Goal: Check status: Check status

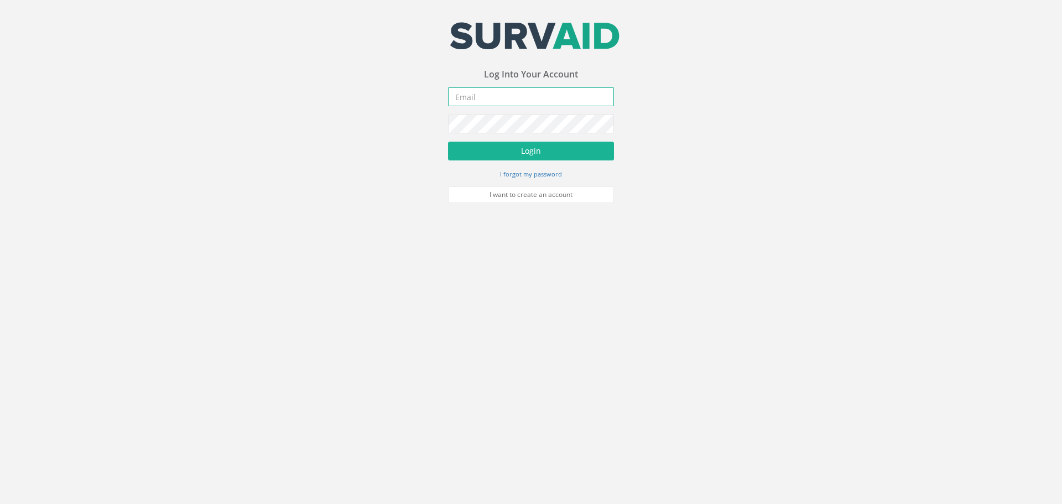
click at [471, 96] on input "email" at bounding box center [531, 96] width 166 height 19
type input "[EMAIL_ADDRESS][DOMAIN_NAME]"
click at [520, 153] on button "Login" at bounding box center [531, 151] width 166 height 19
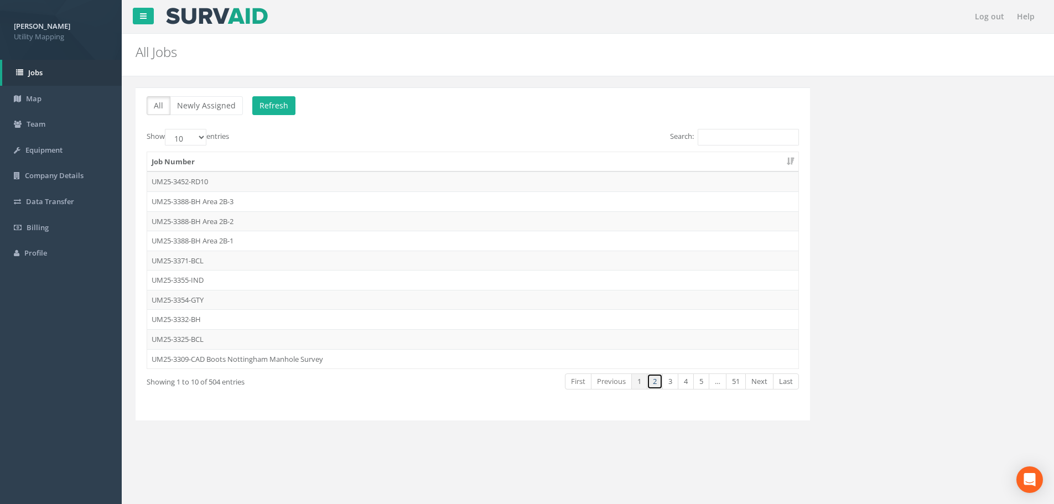
click at [651, 379] on link "2" at bounding box center [655, 381] width 16 height 16
click at [672, 384] on link "3" at bounding box center [670, 381] width 16 height 16
click at [684, 384] on link "4" at bounding box center [685, 381] width 16 height 16
click at [180, 340] on td "UM25-2241-BCC" at bounding box center [472, 339] width 651 height 20
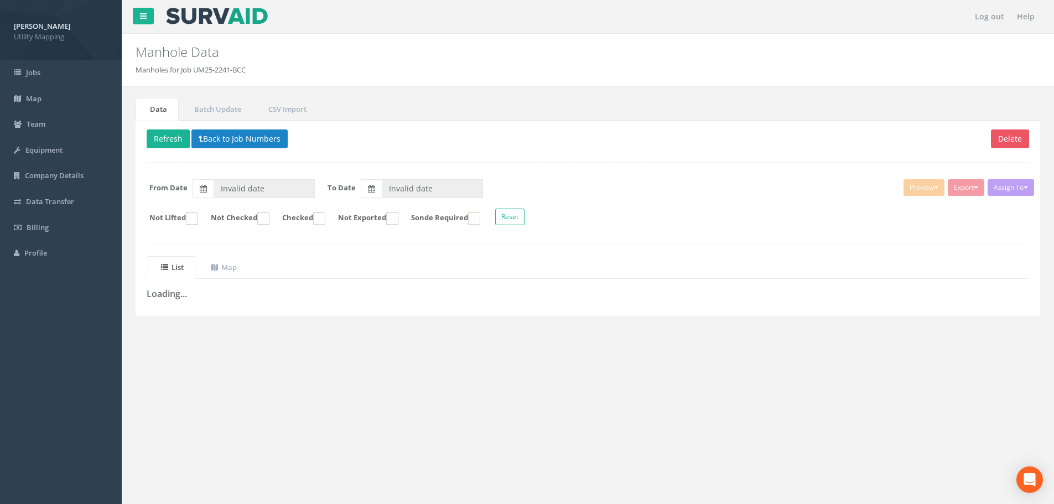
type input "[DATE]"
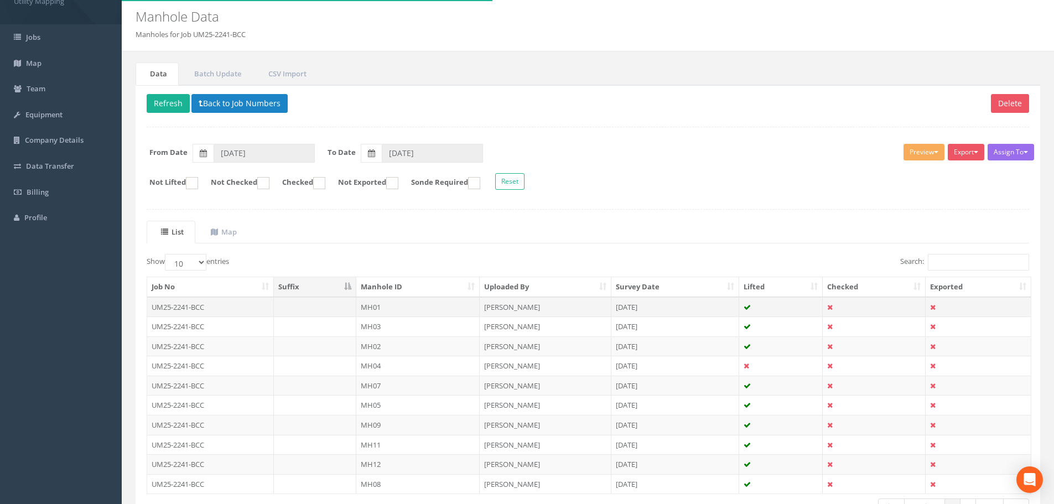
scroll to position [55, 0]
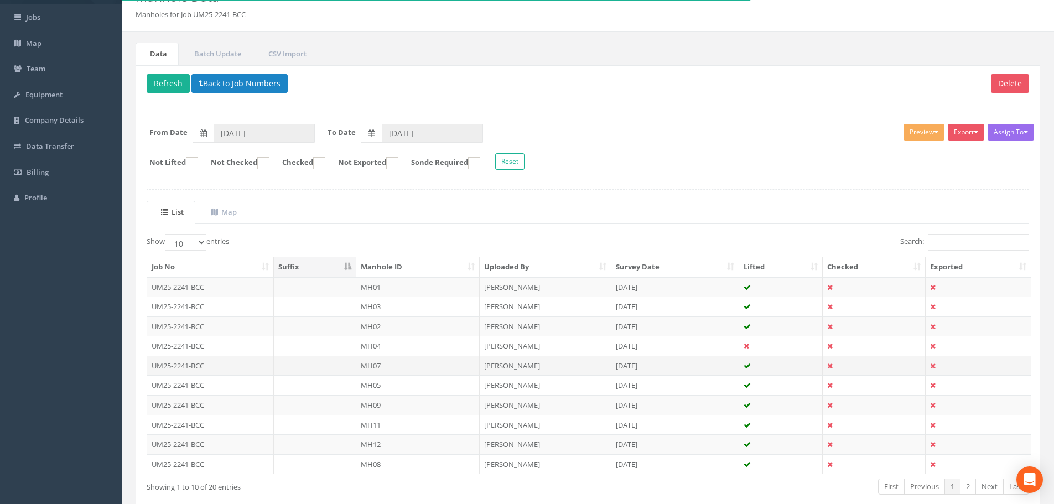
click at [200, 372] on td "UM25-2241-BCC" at bounding box center [210, 366] width 127 height 20
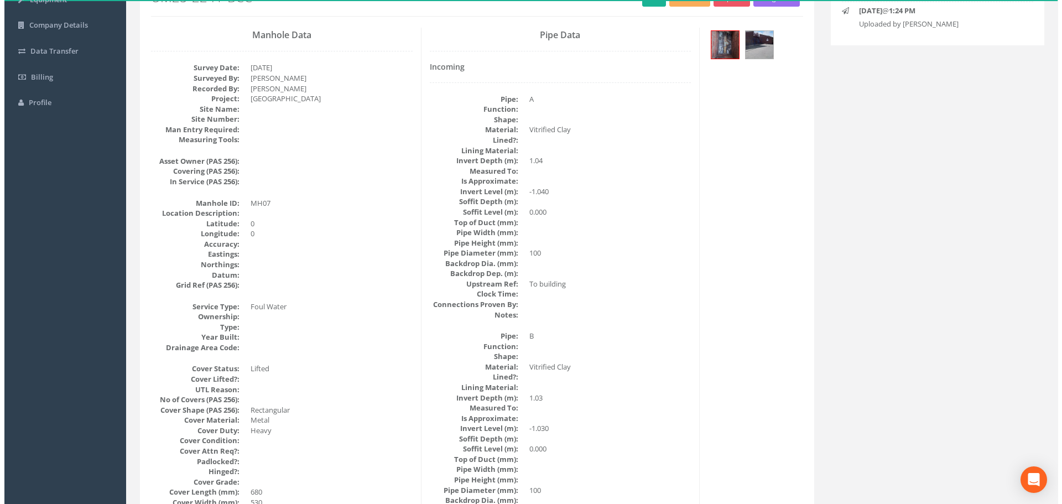
scroll to position [40, 0]
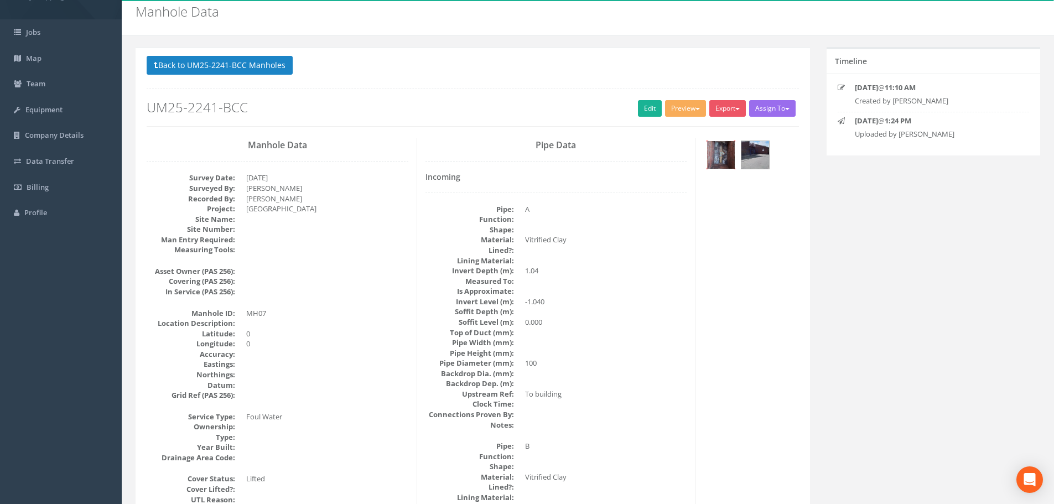
click at [720, 156] on img at bounding box center [721, 155] width 28 height 28
